Goal: Information Seeking & Learning: Compare options

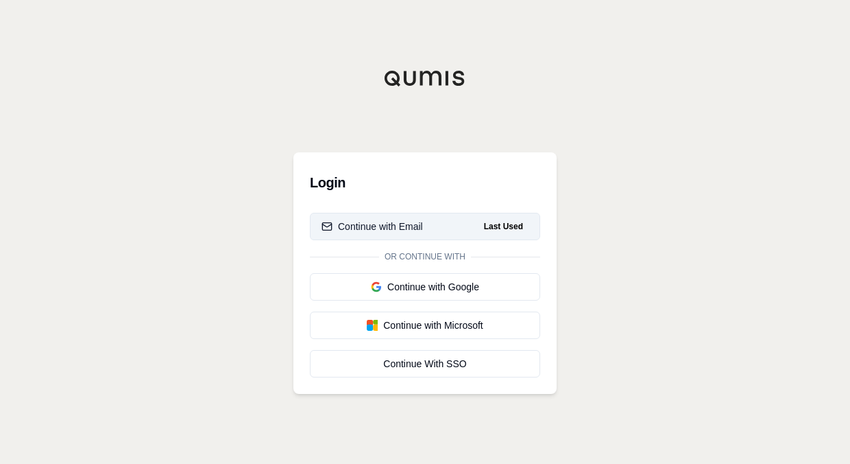
click at [414, 227] on div "Continue with Email" at bounding box center [372, 226] width 101 height 14
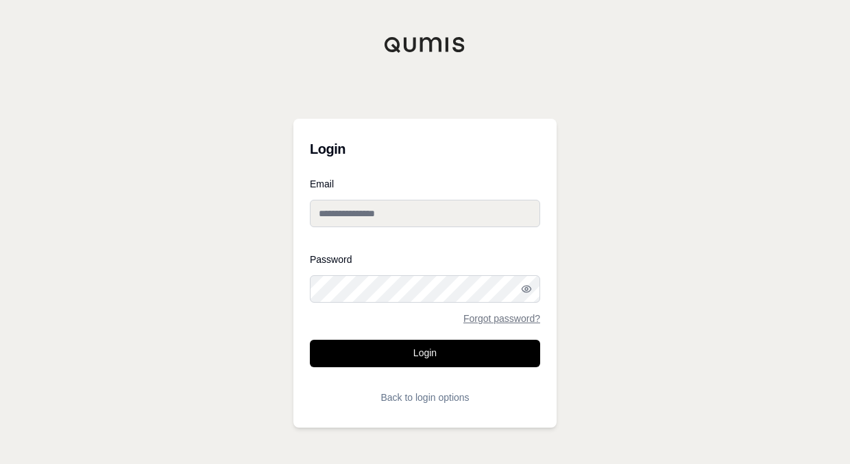
click at [366, 219] on input "Email" at bounding box center [425, 213] width 230 height 27
type input "**********"
click at [310, 339] on button "Login" at bounding box center [425, 352] width 230 height 27
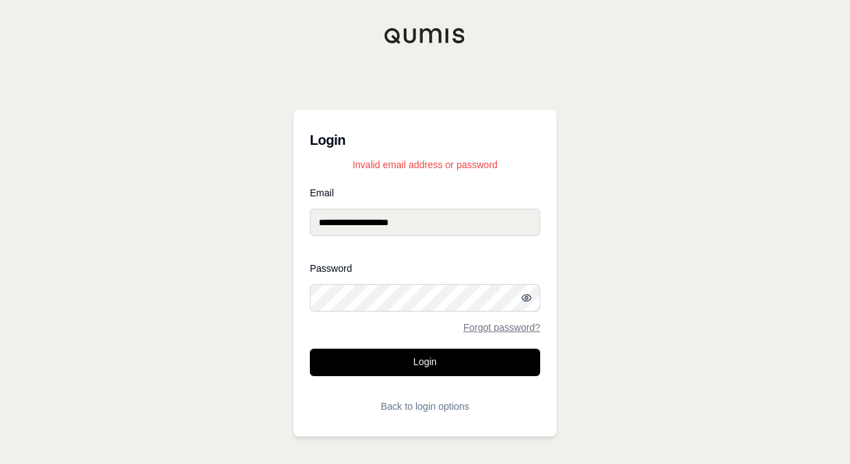
click at [522, 295] on icon "button" at bounding box center [526, 297] width 11 height 11
click at [171, 304] on div "**********" at bounding box center [425, 232] width 850 height 464
click at [310, 348] on button "Login" at bounding box center [425, 361] width 230 height 27
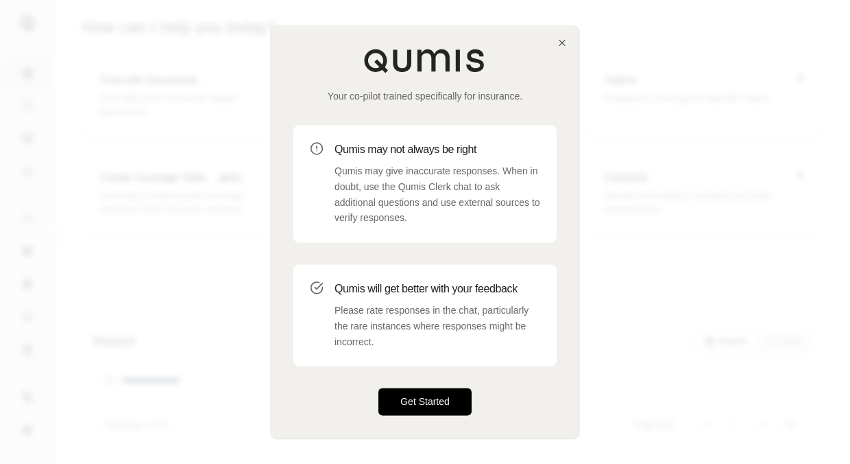
click at [435, 398] on button "Get Started" at bounding box center [424, 401] width 93 height 27
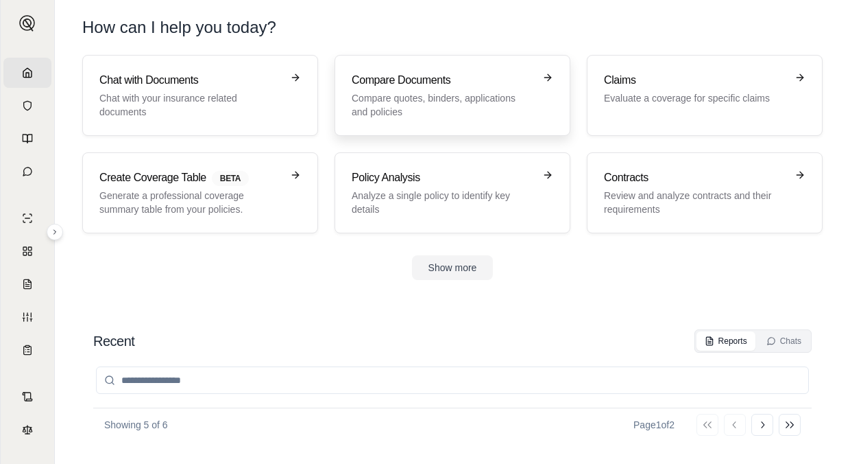
click at [471, 100] on p "Compare quotes, binders, applications and policies" at bounding box center [443, 104] width 182 height 27
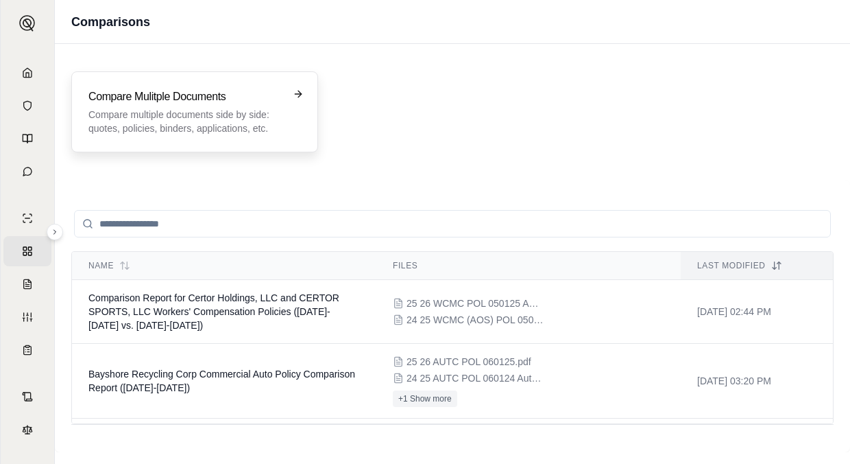
click at [178, 122] on p "Compare multiple documents side by side: quotes, policies, binders, application…" at bounding box center [184, 121] width 193 height 27
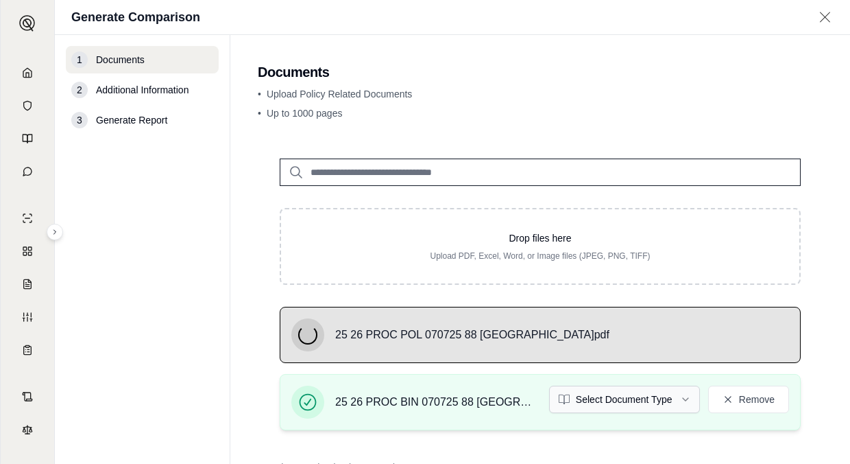
click at [638, 398] on html "Home Vault Prompts Chats Single Policy Comparisons Claims Custom Report Coverag…" at bounding box center [425, 232] width 850 height 464
click at [550, 330] on span "25 26 PROC POL 070725 88 [GEOGRAPHIC_DATA]pdf" at bounding box center [472, 334] width 274 height 16
click at [635, 346] on div "25 26 PROC POL 070725 88 [GEOGRAPHIC_DATA]pdf" at bounding box center [540, 334] width 498 height 33
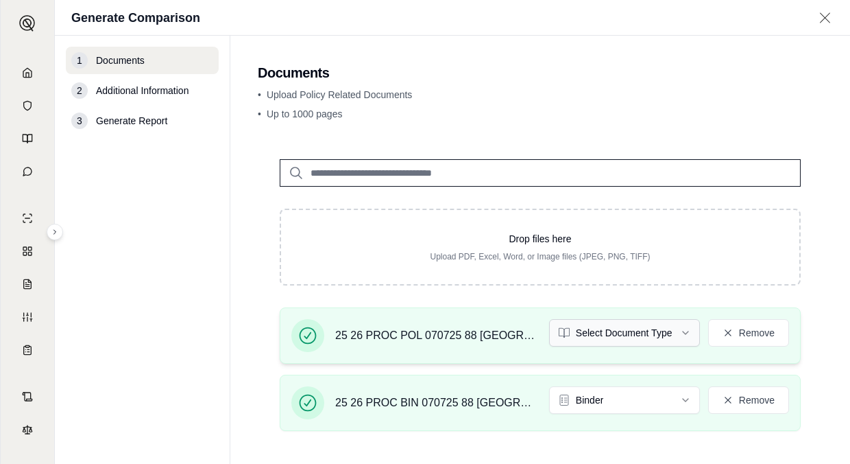
click at [668, 327] on html "Home Vault Prompts Chats Single Policy Comparisons Claims Custom Report Coverag…" at bounding box center [425, 232] width 850 height 464
click at [669, 335] on html "Home Vault Prompts Chats Single Policy Comparisons Claims Custom Report Coverag…" at bounding box center [425, 232] width 850 height 464
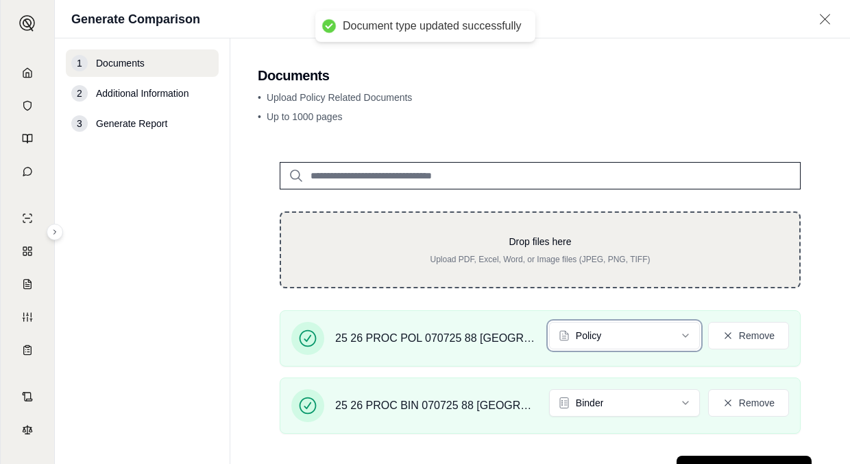
scroll to position [58, 0]
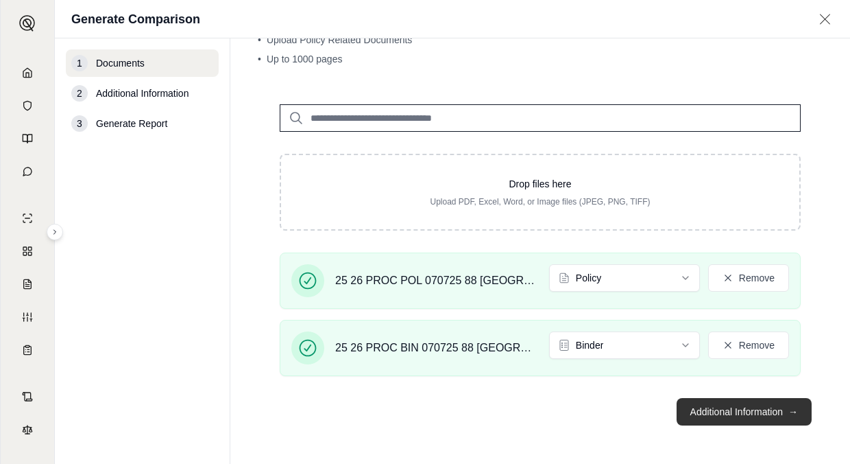
click at [737, 411] on button "Additional Information →" at bounding box center [744, 411] width 135 height 27
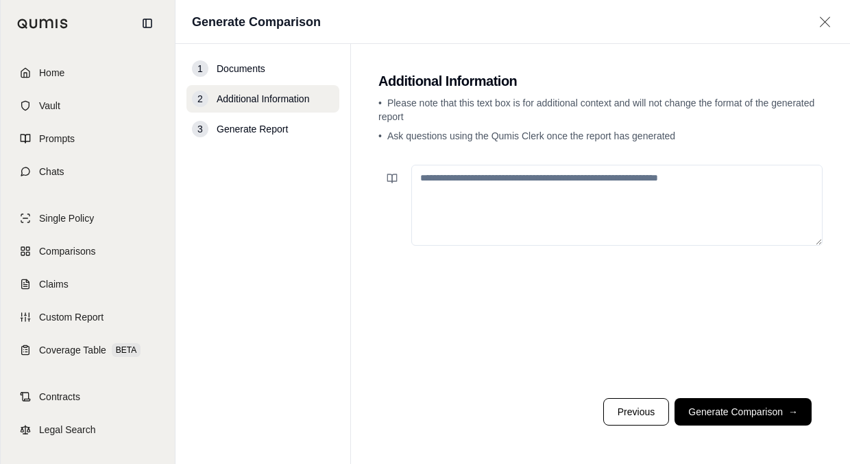
click at [566, 208] on textarea at bounding box center [616, 205] width 411 height 81
type textarea "*"
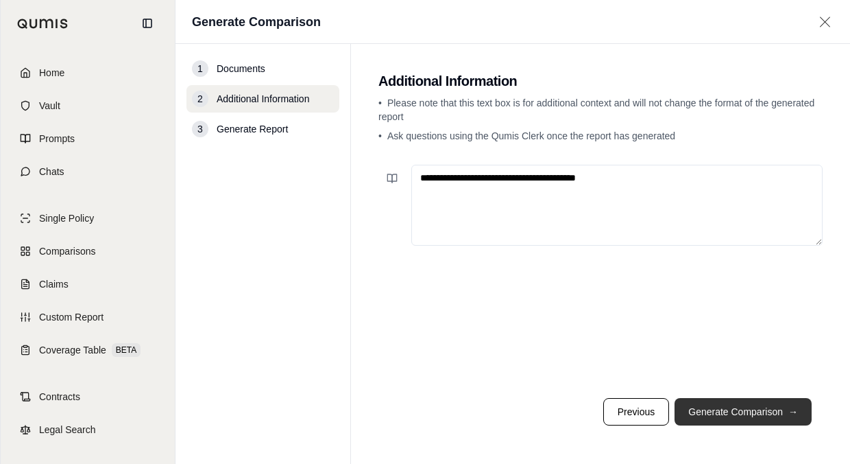
type textarea "**********"
click at [770, 405] on button "Generate Comparison →" at bounding box center [743, 411] width 137 height 27
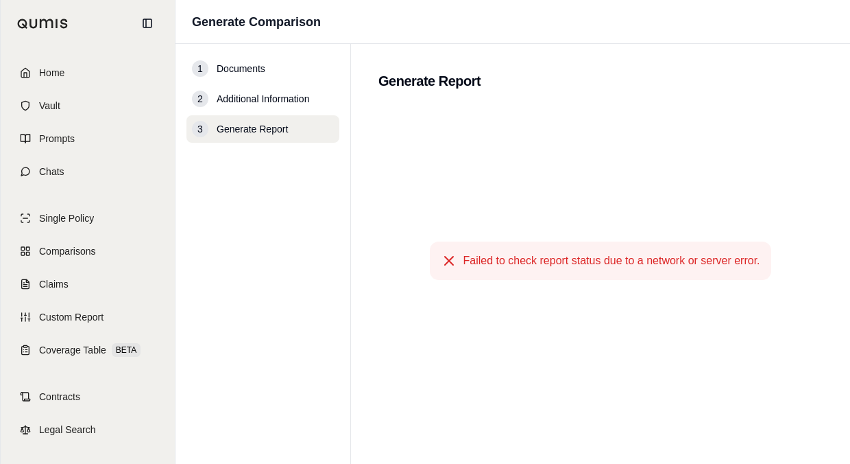
click at [626, 261] on span "Failed to check report status due to a network or server error." at bounding box center [611, 260] width 297 height 16
click at [411, 77] on h2 "Generate Report" at bounding box center [600, 80] width 444 height 19
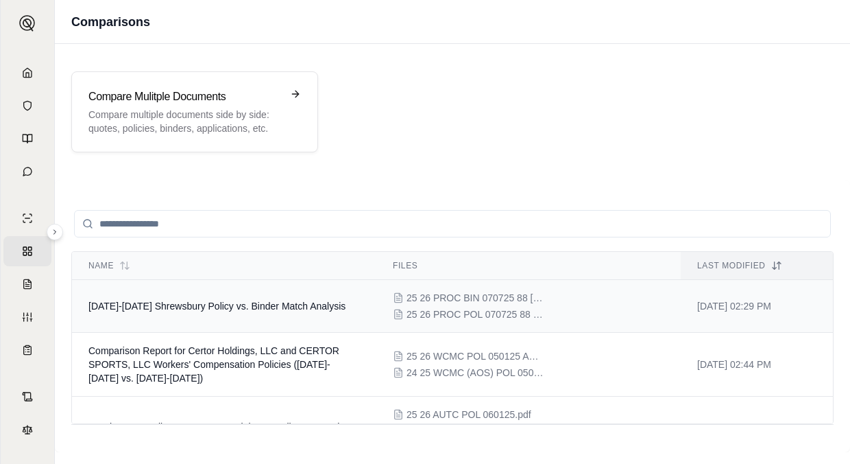
click at [553, 309] on div "25 26 PROC BIN 070725 88 [GEOGRAPHIC_DATA]pdf 25 26 PROC POL 070725 88 [GEOGRAP…" at bounding box center [529, 306] width 272 height 30
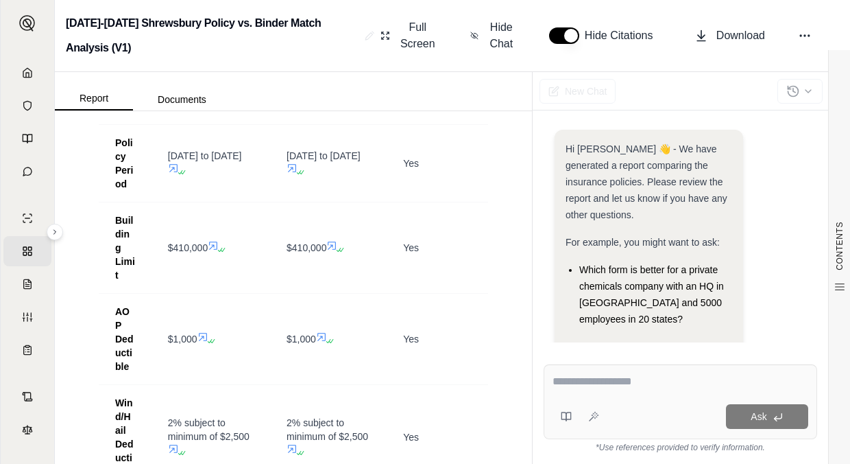
scroll to position [343, 0]
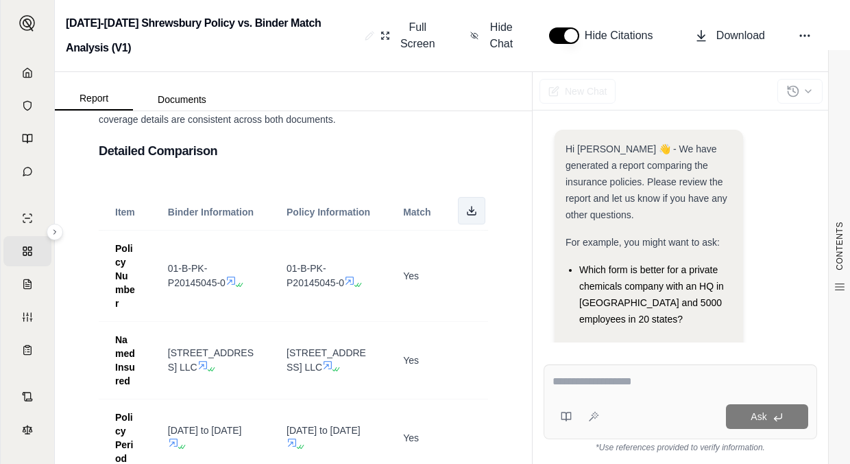
click at [461, 200] on button at bounding box center [471, 210] width 27 height 27
